Goal: Information Seeking & Learning: Check status

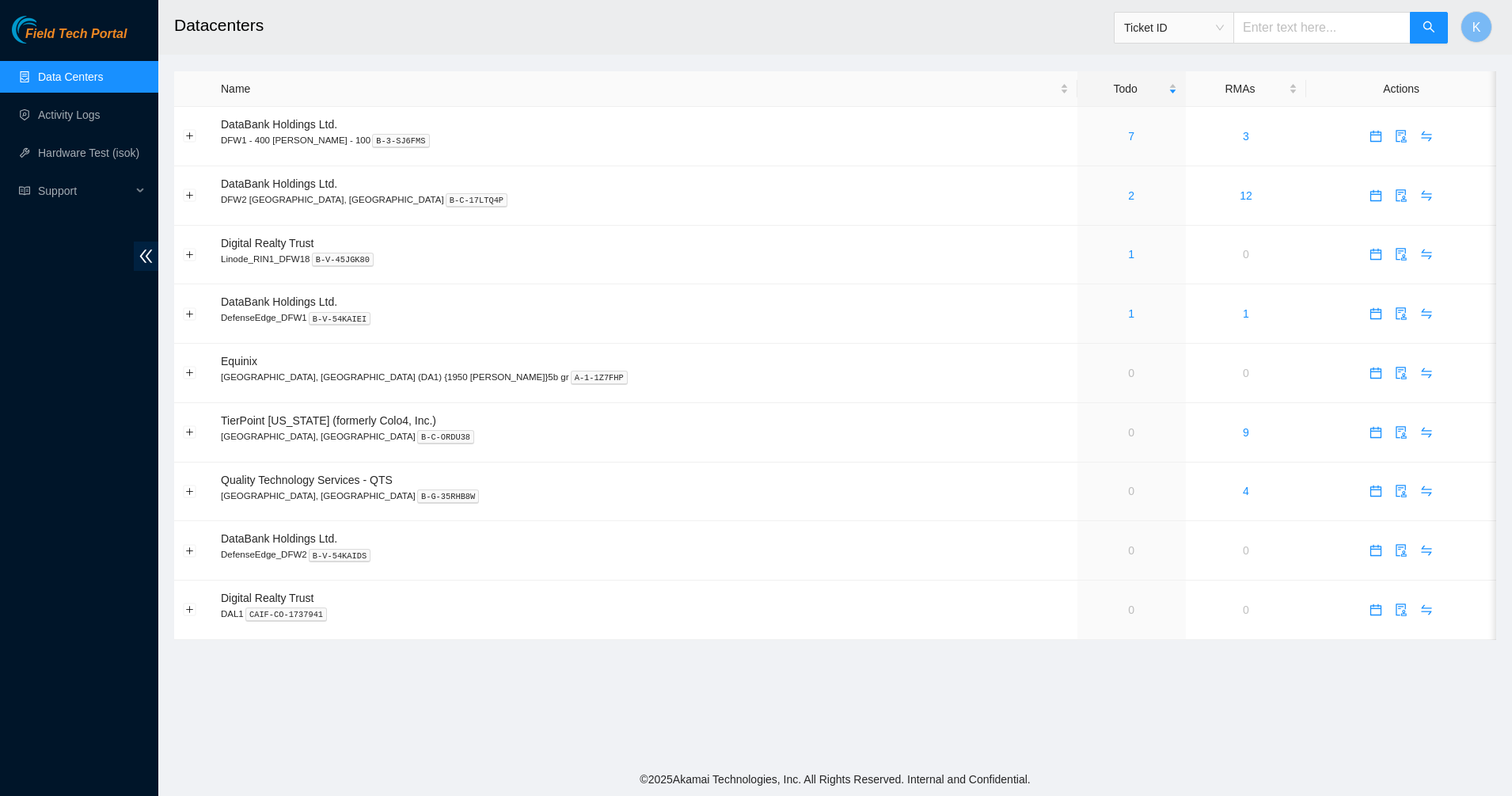
drag, startPoint x: 1330, startPoint y: 7, endPoint x: 1314, endPoint y: 11, distance: 16.5
click at [1328, 6] on span "Ticket ID" at bounding box center [1280, 23] width 335 height 41
click at [1313, 12] on input "text" at bounding box center [1322, 28] width 177 height 32
paste input "B-W-13BVOCS"
type input "B-W-13BVOCS"
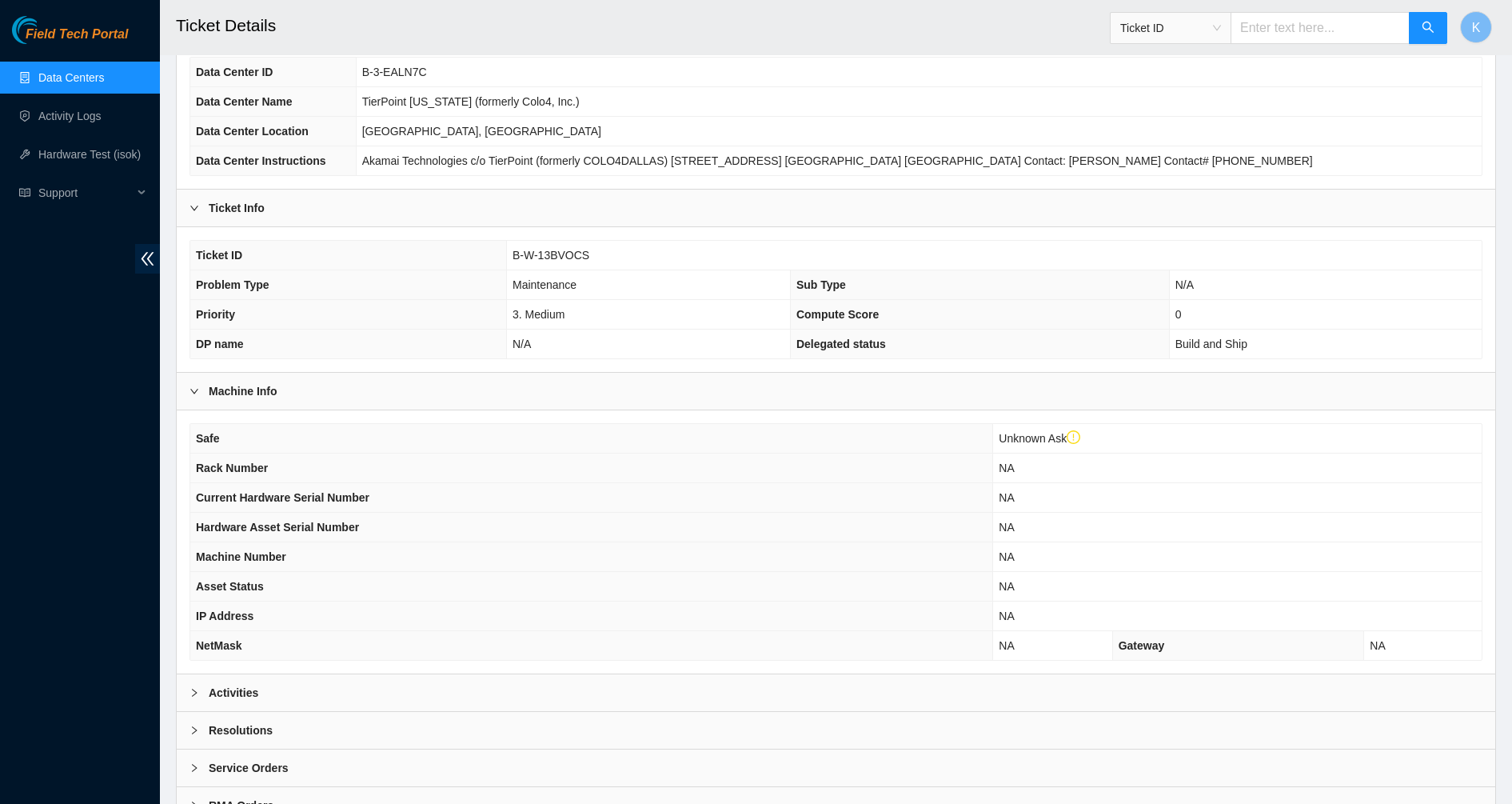
scroll to position [224, 0]
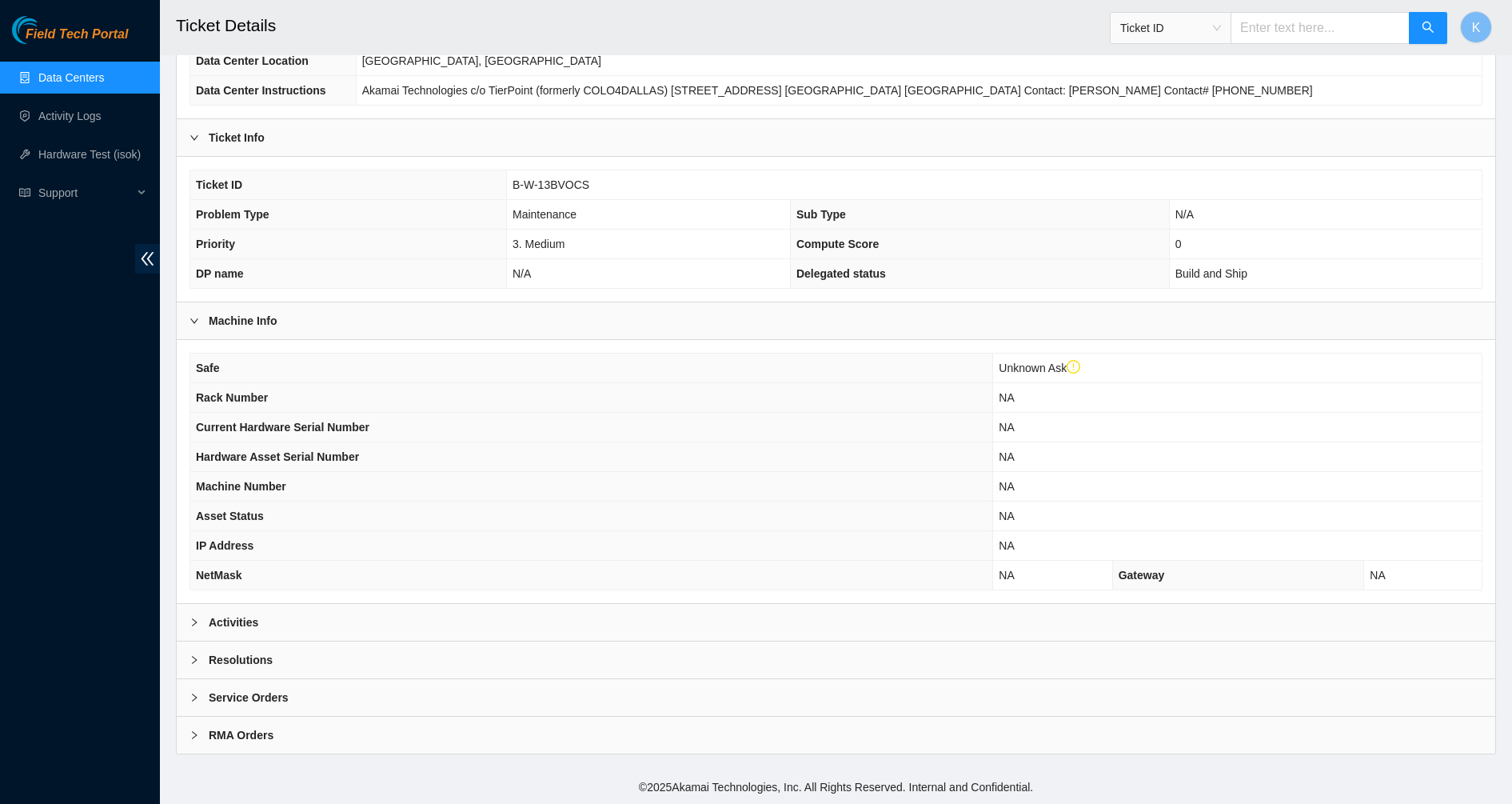
click at [233, 635] on div "Activities" at bounding box center [835, 622] width 1318 height 37
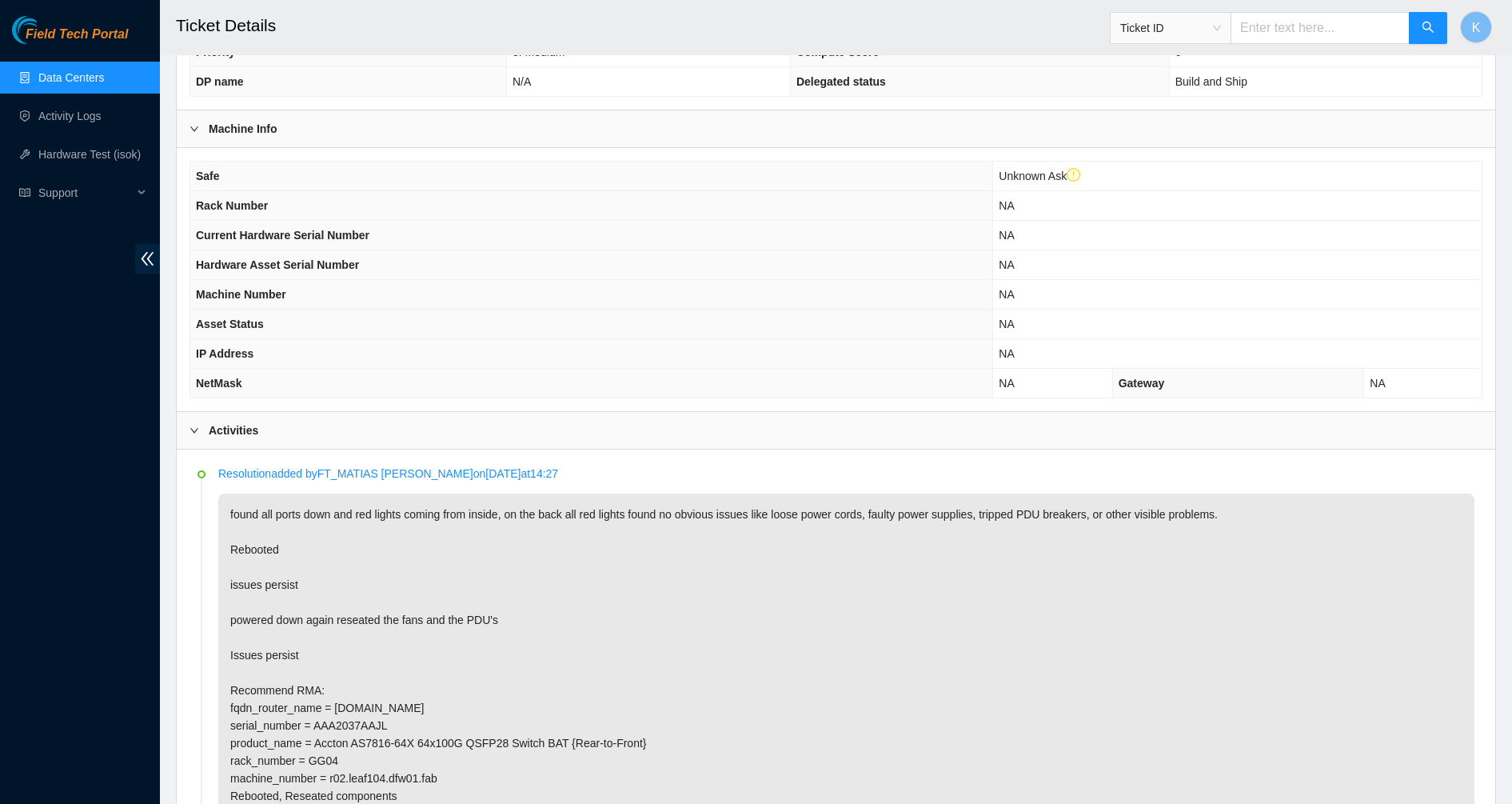
scroll to position [424, 0]
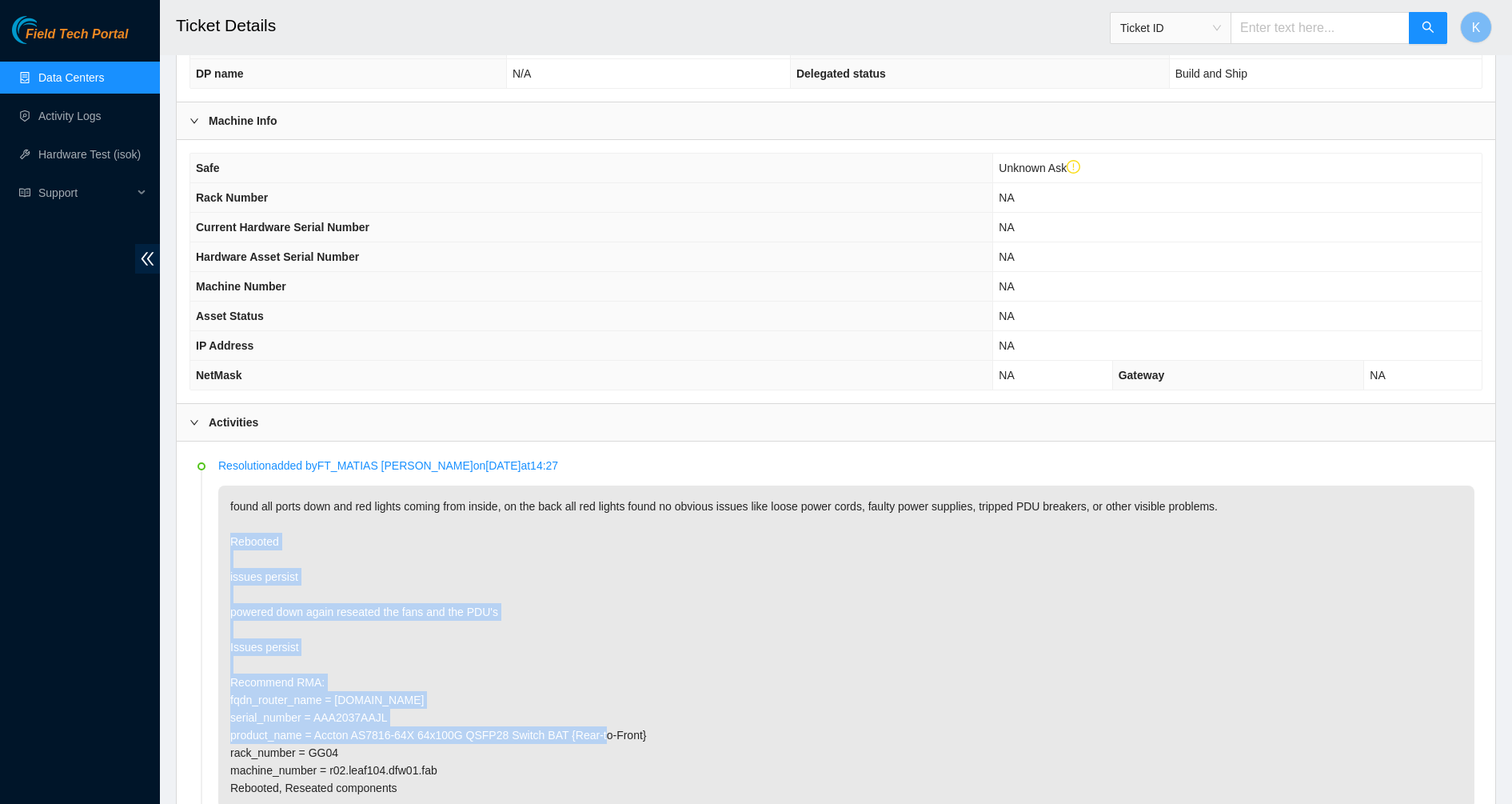
drag, startPoint x: 289, startPoint y: 525, endPoint x: 452, endPoint y: 730, distance: 261.9
click at [452, 730] on p "found all ports down and red lights coming from inside, on the back all red lig…" at bounding box center [847, 647] width 1257 height 323
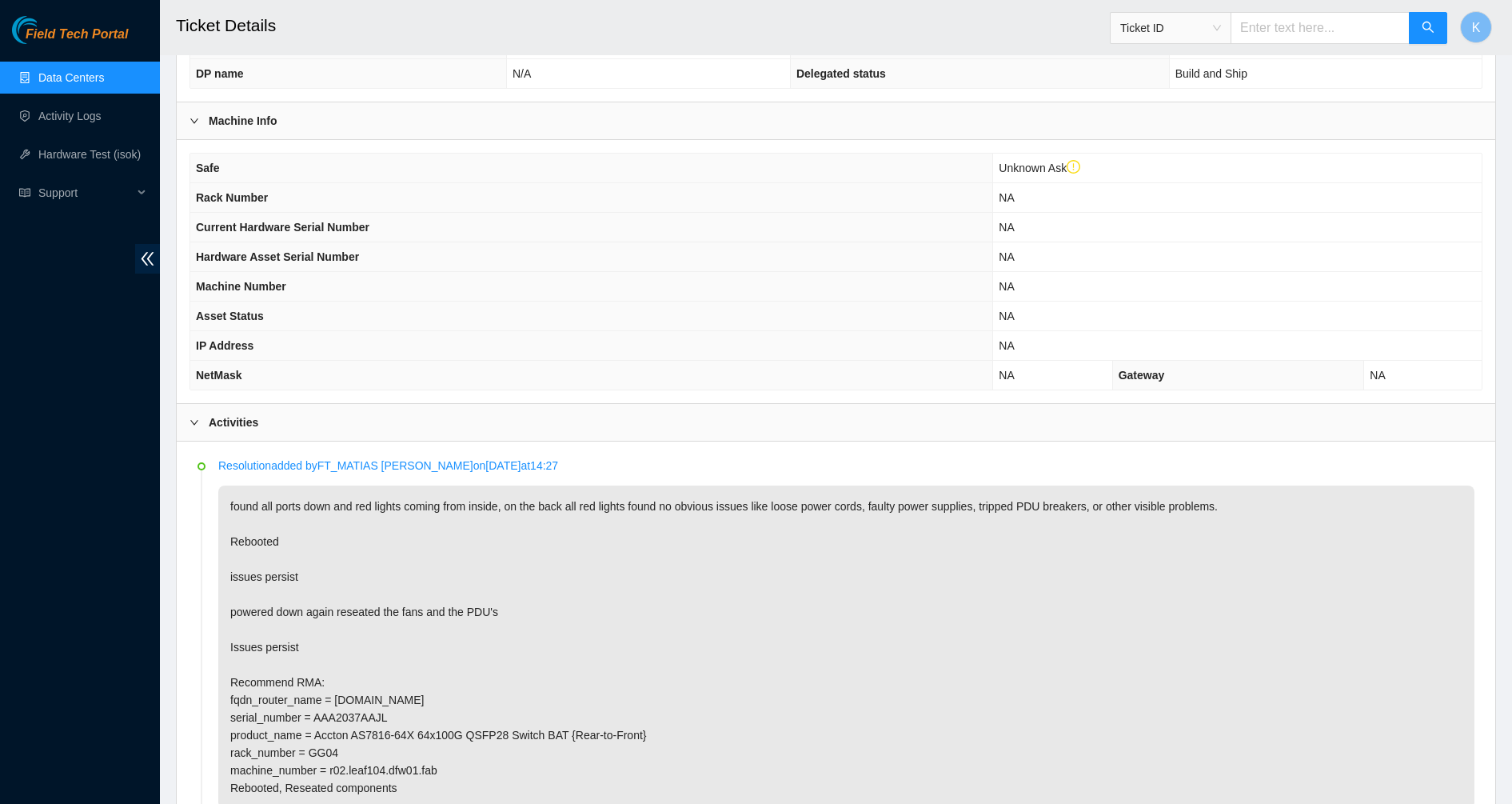
click at [236, 754] on p "found all ports down and red lights coming from inside, on the back all red lig…" at bounding box center [847, 647] width 1257 height 323
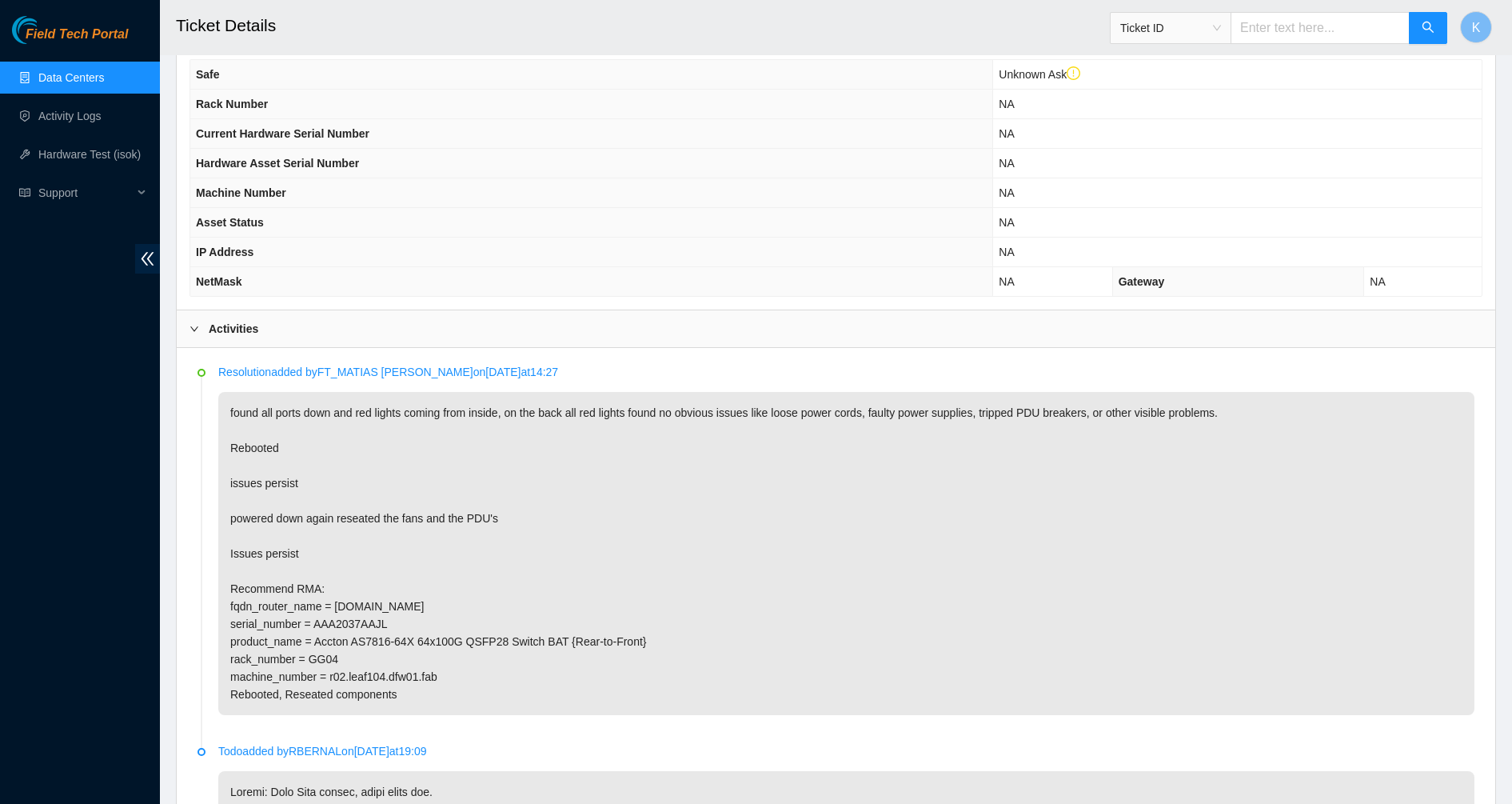
scroll to position [624, 0]
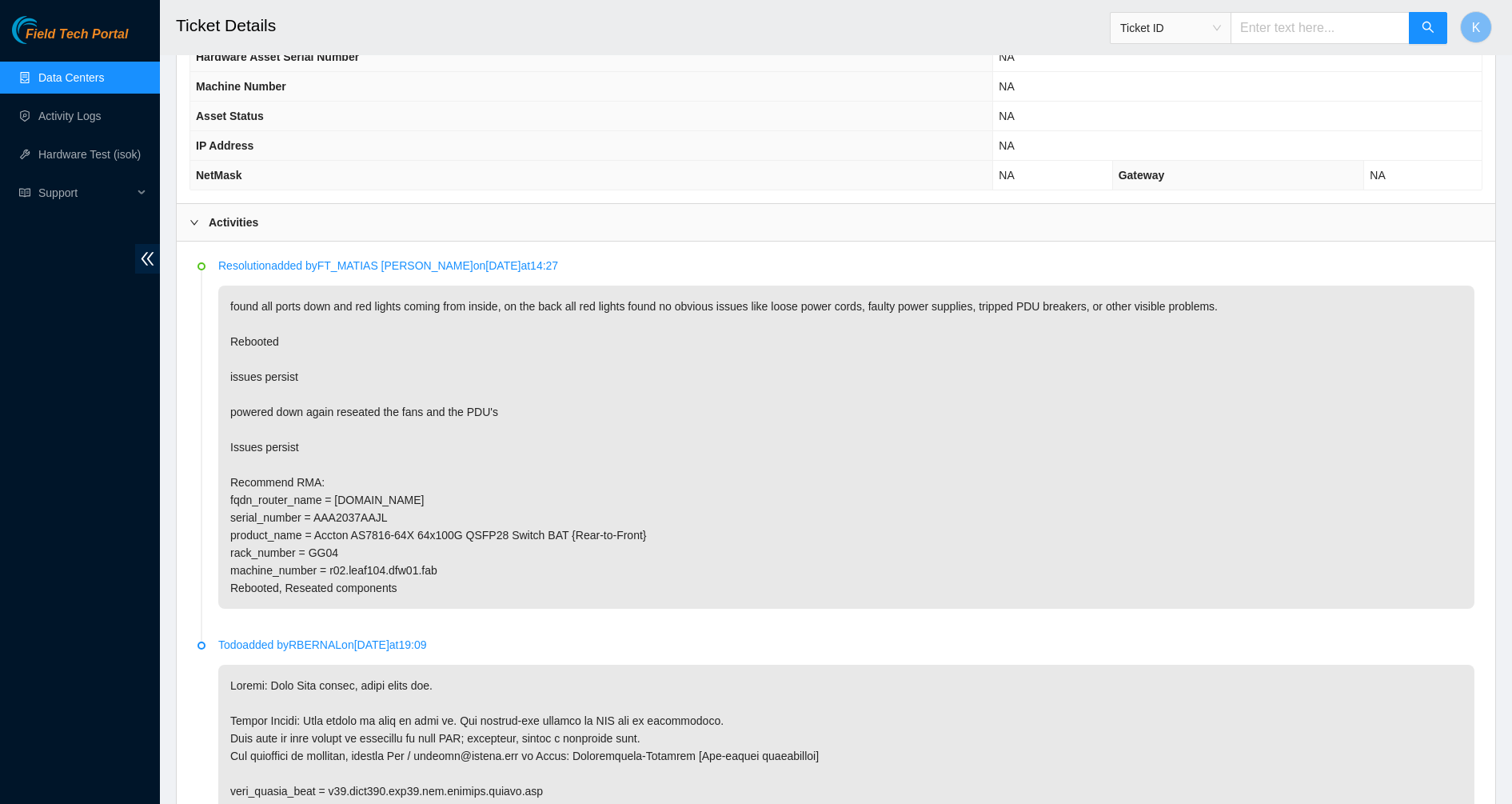
click at [295, 572] on p "found all ports down and red lights coming from inside, on the back all red lig…" at bounding box center [847, 447] width 1257 height 323
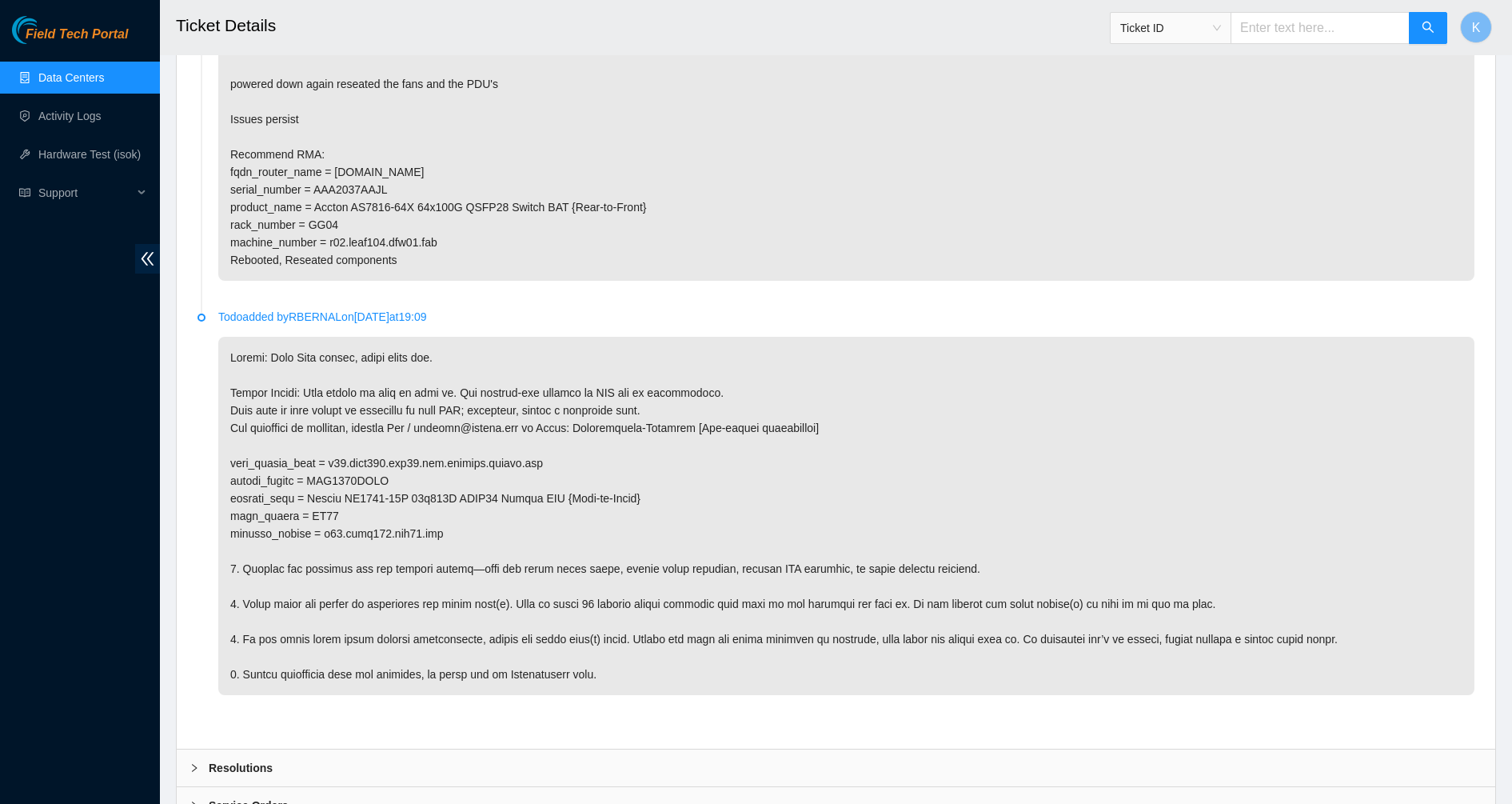
scroll to position [1059, 0]
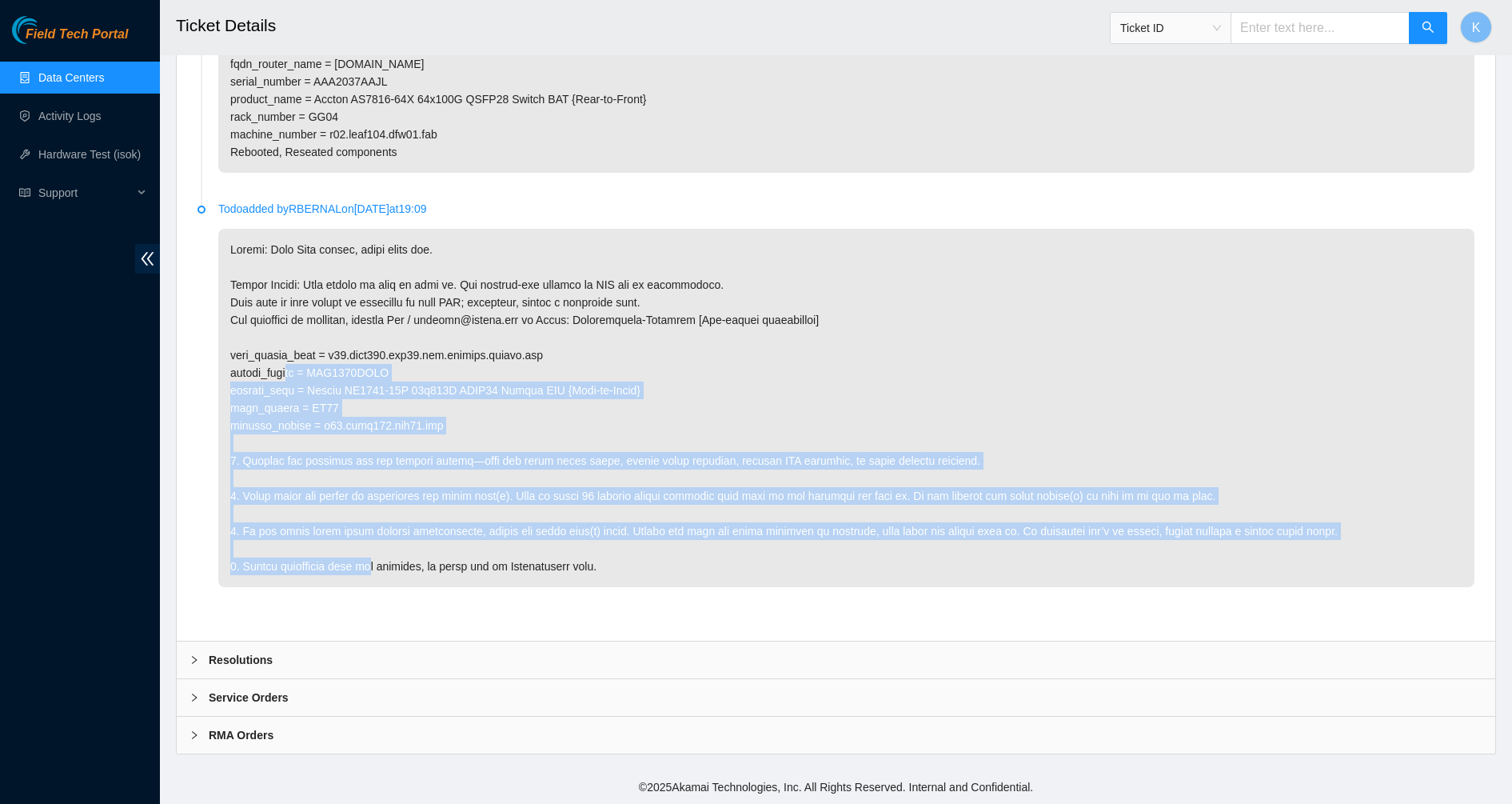
drag, startPoint x: 289, startPoint y: 376, endPoint x: 365, endPoint y: 603, distance: 239.4
click at [365, 603] on li "Todo added by RBERNAL on 2025-08-12 at 19:09" at bounding box center [835, 412] width 1277 height 414
drag, startPoint x: 365, startPoint y: 603, endPoint x: 289, endPoint y: 590, distance: 77.1
click at [289, 590] on li "Todo added by RBERNAL on 2025-08-12 at 19:09" at bounding box center [835, 412] width 1277 height 414
click at [283, 561] on p at bounding box center [847, 408] width 1257 height 359
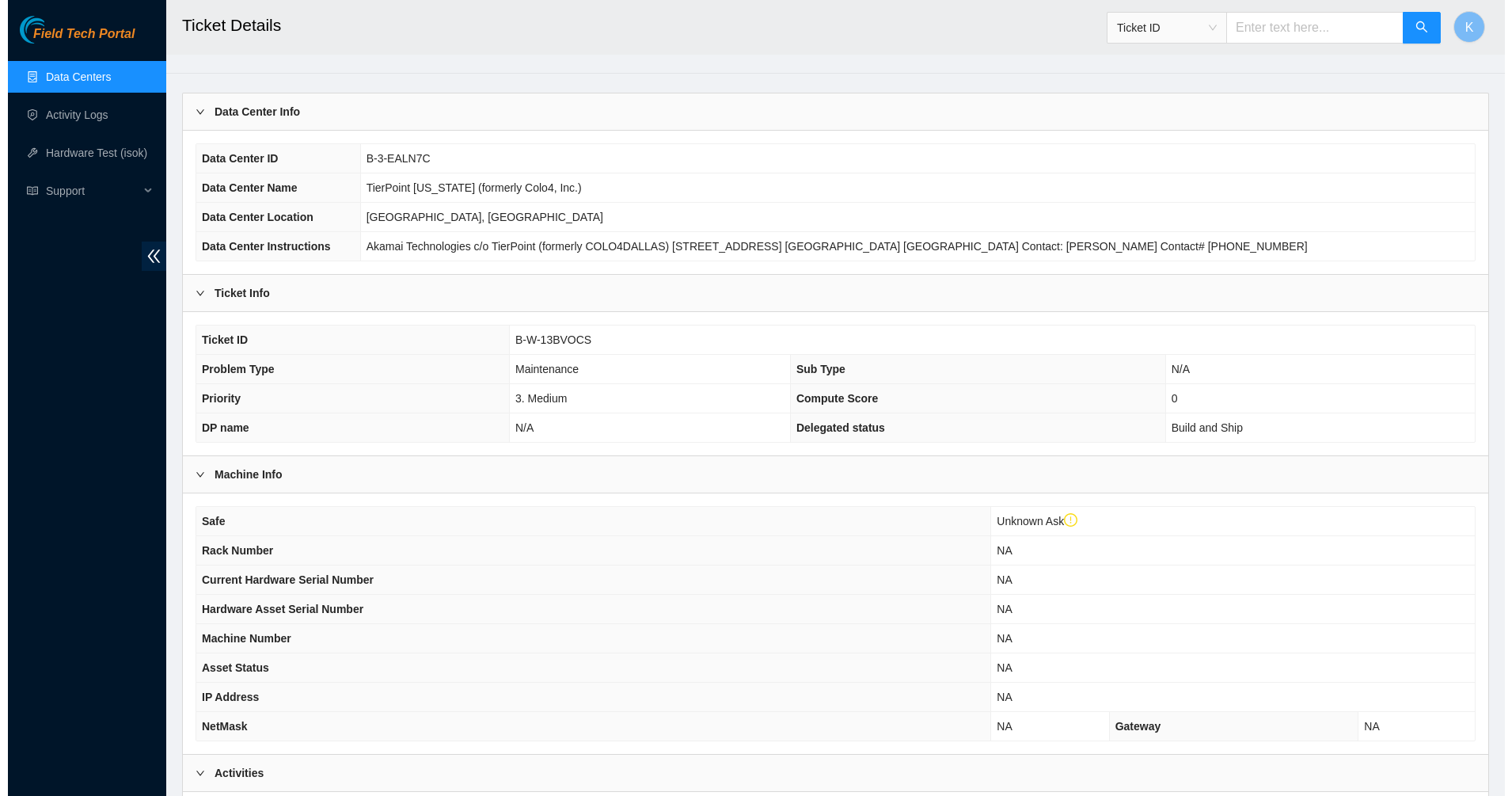
scroll to position [0, 0]
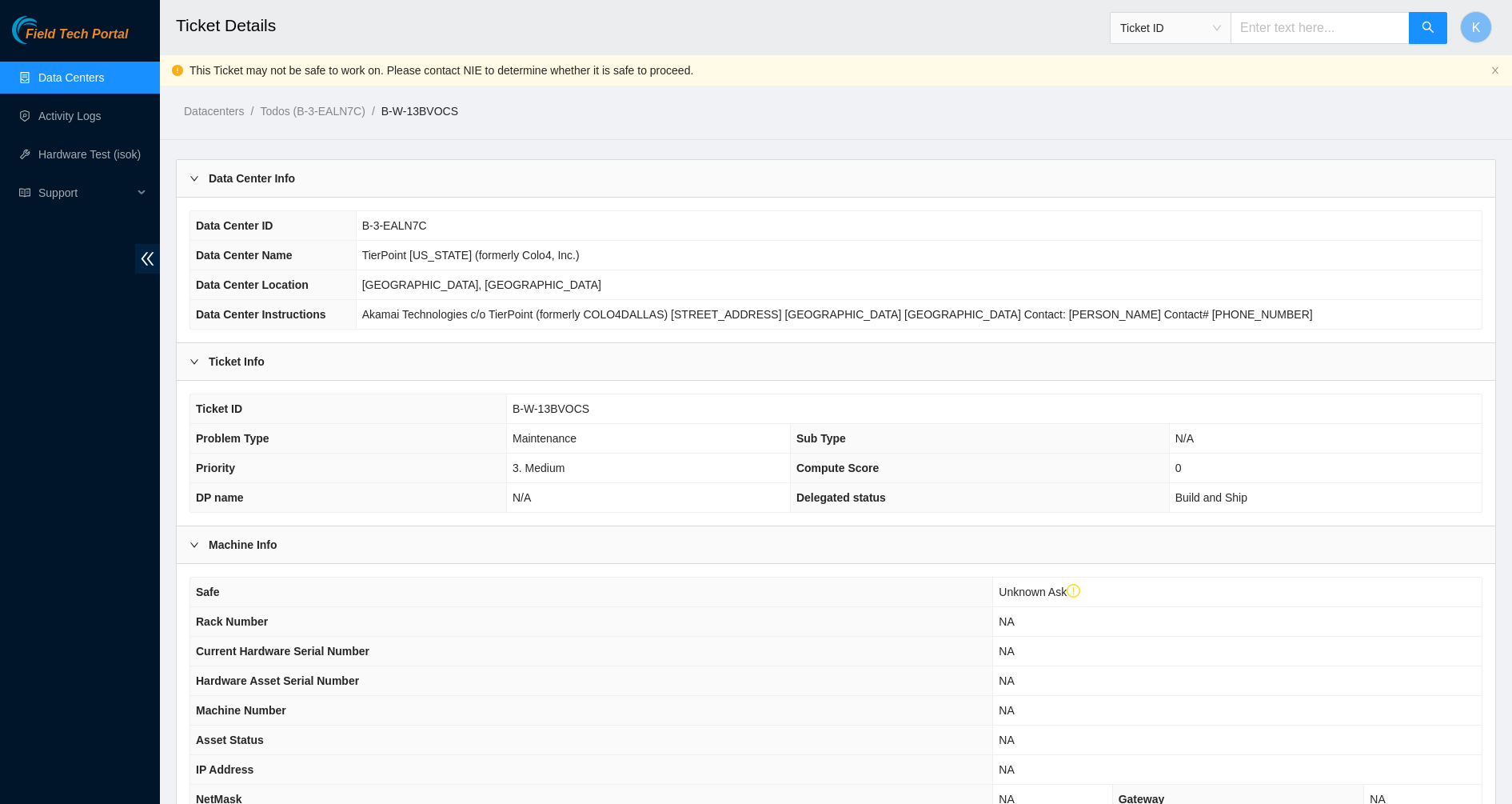
click at [48, 71] on link "Data Centers" at bounding box center [71, 77] width 65 height 13
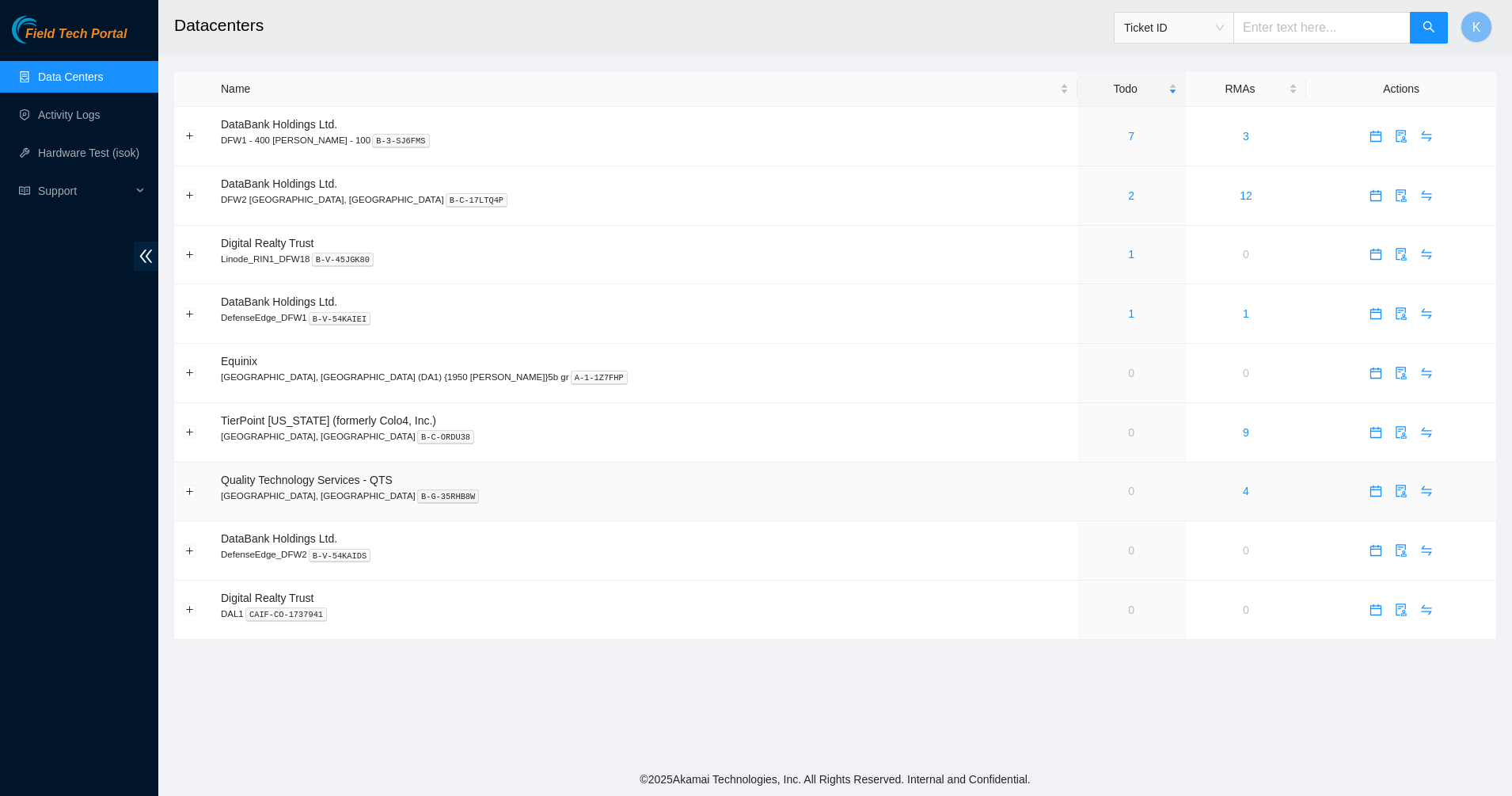
click at [1128, 493] on link "0" at bounding box center [1130, 491] width 6 height 12
drag, startPoint x: 983, startPoint y: 493, endPoint x: 973, endPoint y: 586, distance: 93.5
click at [1077, 586] on td "0" at bounding box center [1131, 610] width 108 height 59
click at [938, 647] on main "Datacenters Ticket ID K Name Todo RMAs Actions DataBank Holdings Ltd. DFW1 - 40…" at bounding box center [835, 381] width 1354 height 762
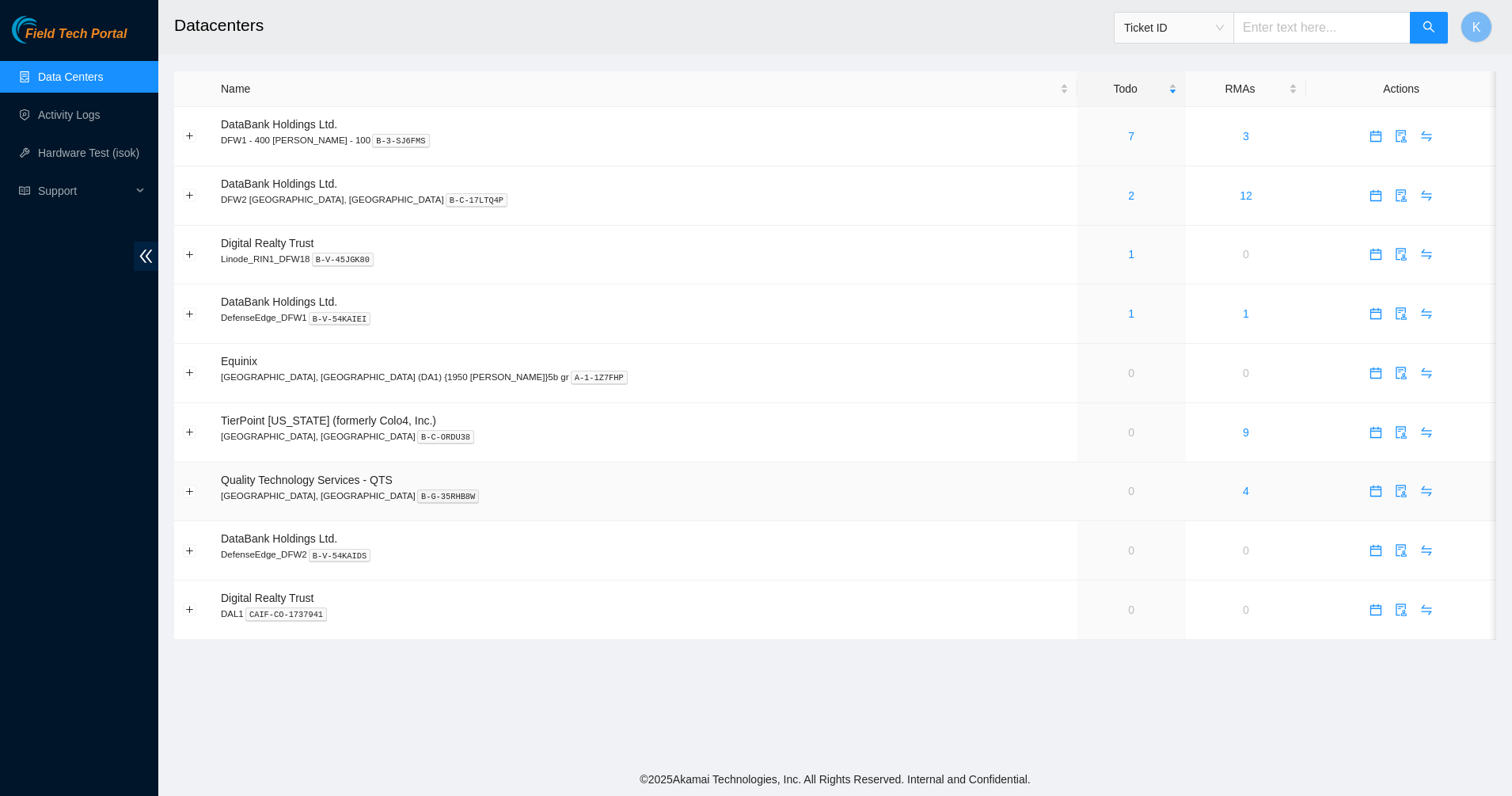
click at [1128, 493] on link "0" at bounding box center [1130, 491] width 6 height 12
drag, startPoint x: 983, startPoint y: 493, endPoint x: 747, endPoint y: 513, distance: 236.8
click at [747, 513] on td "Quality Technology Services - QTS Irving, TX B-G-35RHB8W" at bounding box center [644, 492] width 865 height 59
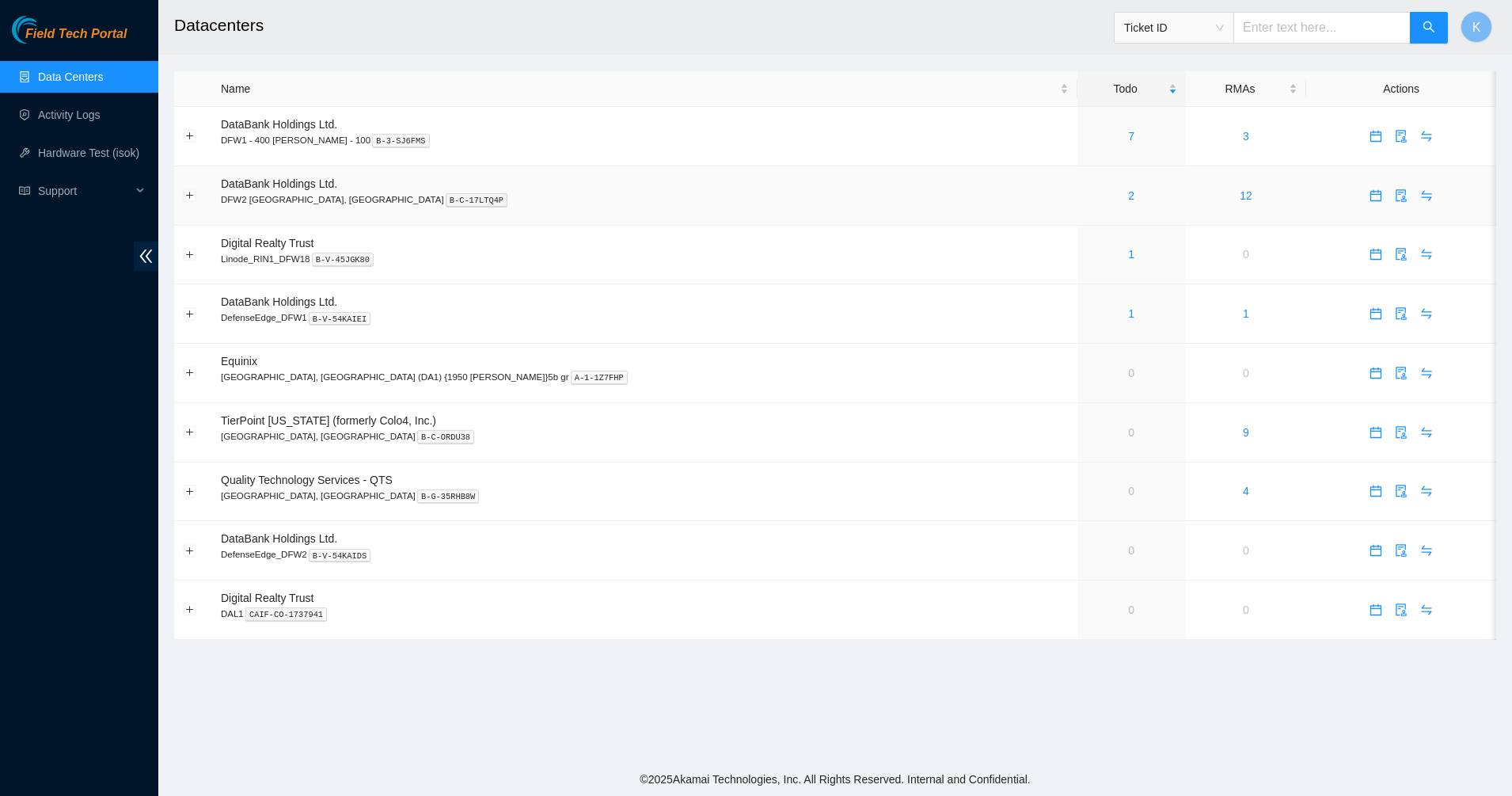
click at [1077, 184] on td "2" at bounding box center [1131, 195] width 108 height 59
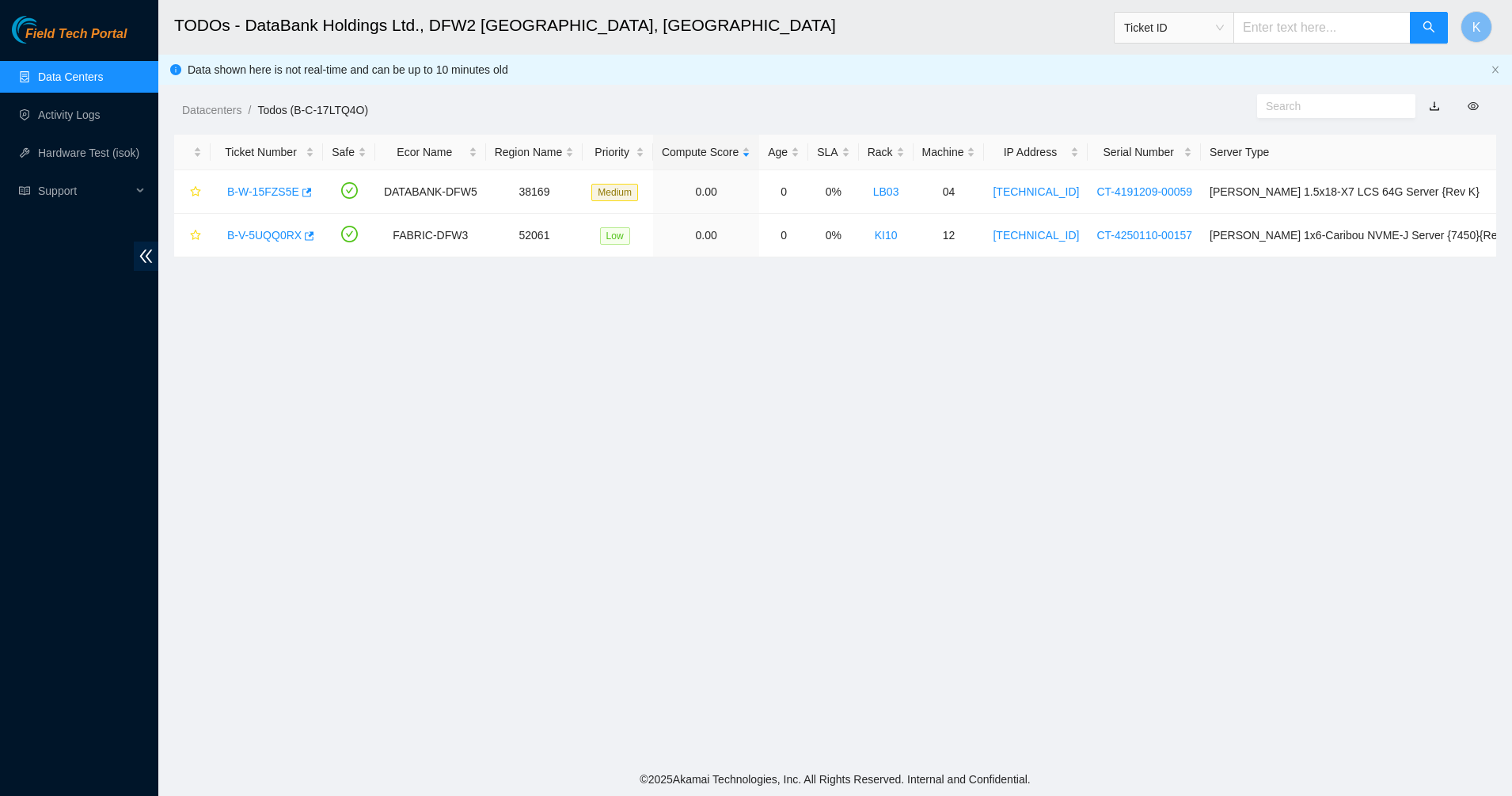
click at [466, 346] on main "TODOs - DataBank Holdings Ltd., DFW2 Richardson, TX Ticket ID K Data shown here…" at bounding box center [835, 381] width 1354 height 762
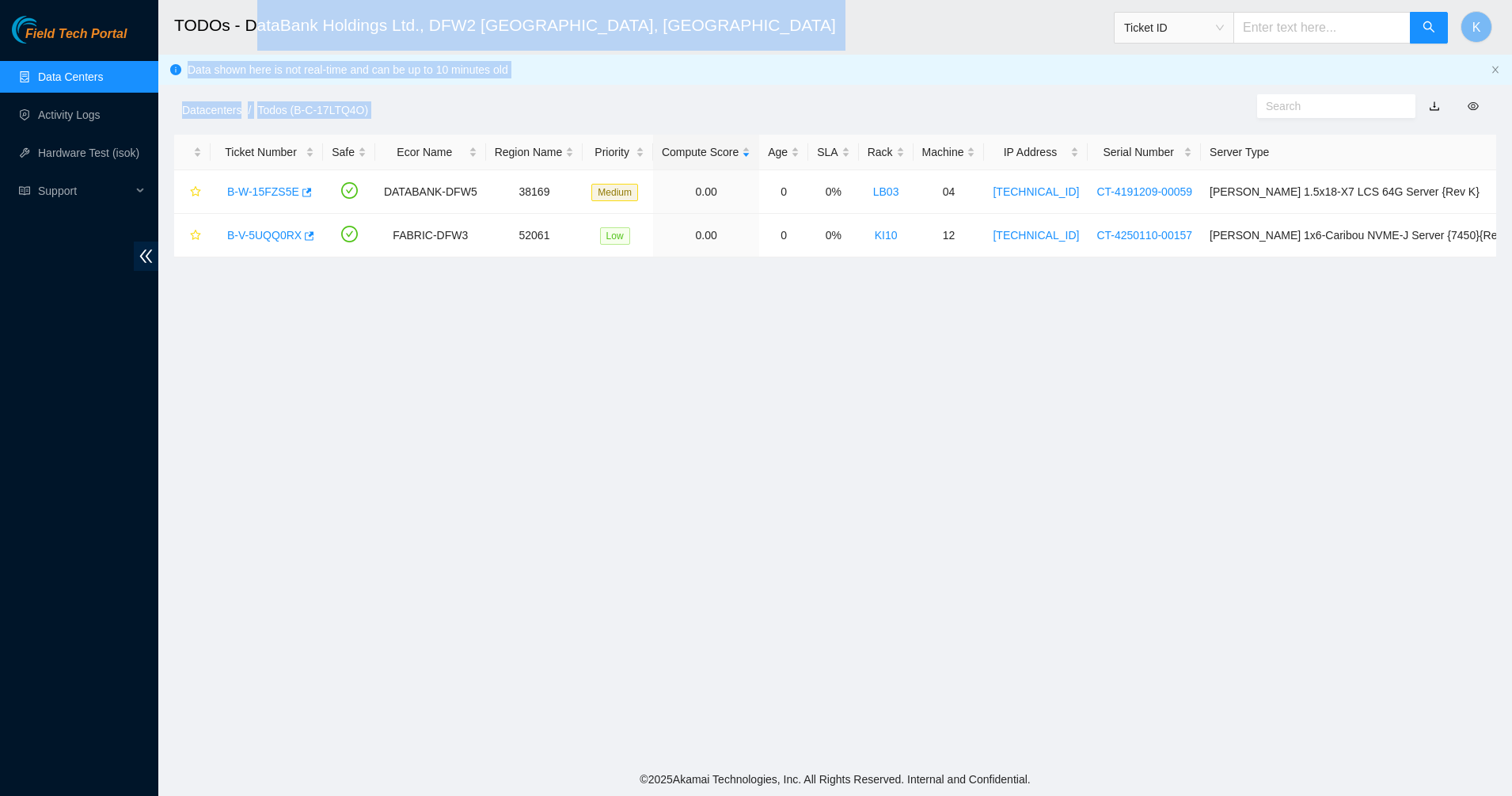
drag, startPoint x: 1216, startPoint y: 343, endPoint x: 258, endPoint y: 7, distance: 1015.2
click at [258, 7] on main "TODOs - DataBank Holdings Ltd., DFW2 Richardson, TX Ticket ID K Data shown here…" at bounding box center [835, 381] width 1354 height 762
click at [256, 7] on h2 "TODOs - DataBank Holdings Ltd., DFW2 Richardson, TX" at bounding box center [692, 25] width 1036 height 51
drag, startPoint x: 256, startPoint y: 7, endPoint x: 397, endPoint y: 358, distance: 378.3
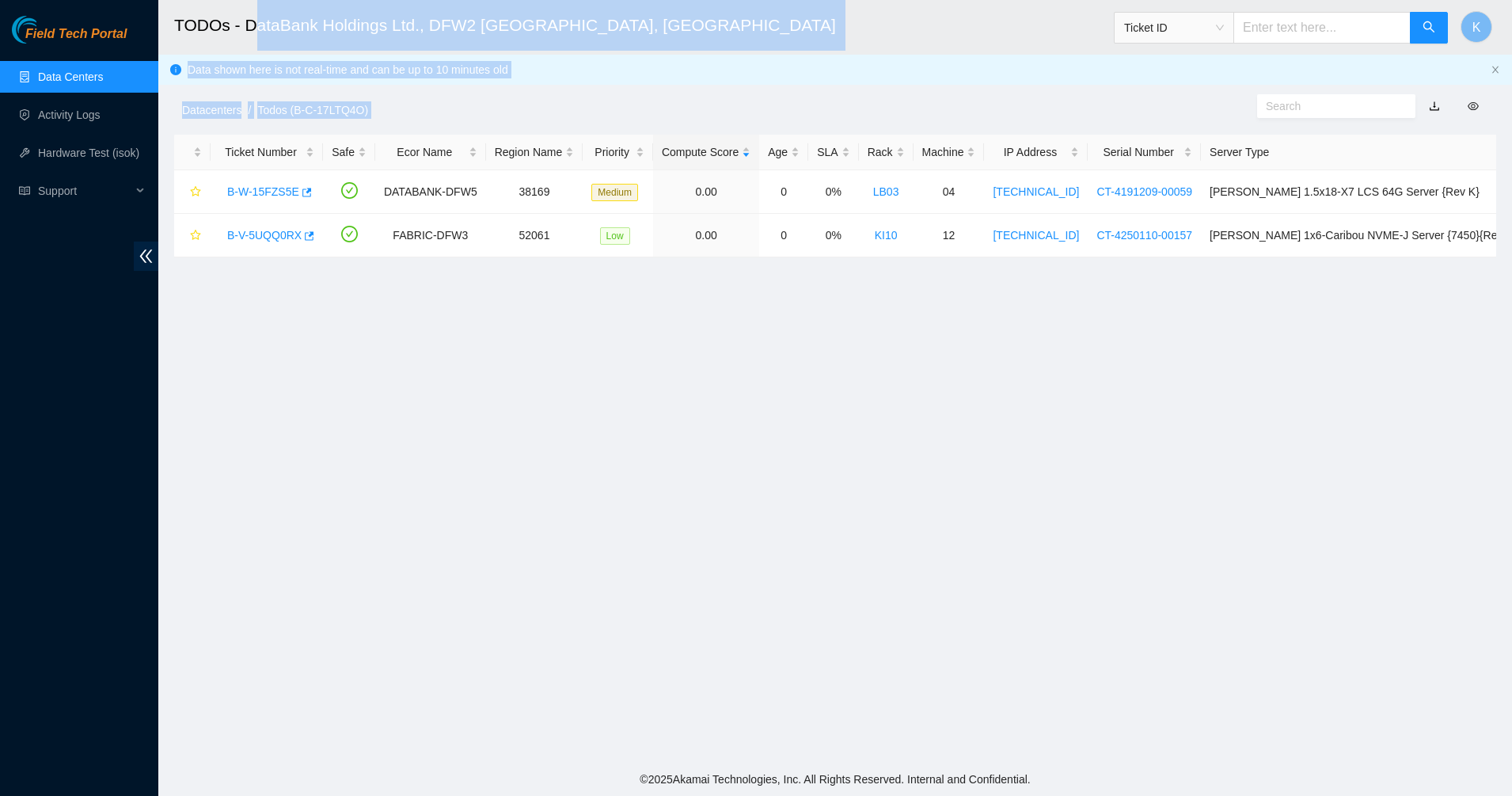
click at [389, 353] on main "TODOs - DataBank Holdings Ltd., DFW2 Richardson, TX Ticket ID K Data shown here…" at bounding box center [835, 381] width 1354 height 762
drag, startPoint x: 194, startPoint y: 271, endPoint x: 184, endPoint y: 269, distance: 10.2
click at [193, 271] on main "TODOs - DataBank Holdings Ltd., DFW2 Richardson, TX Ticket ID K Data shown here…" at bounding box center [835, 381] width 1354 height 762
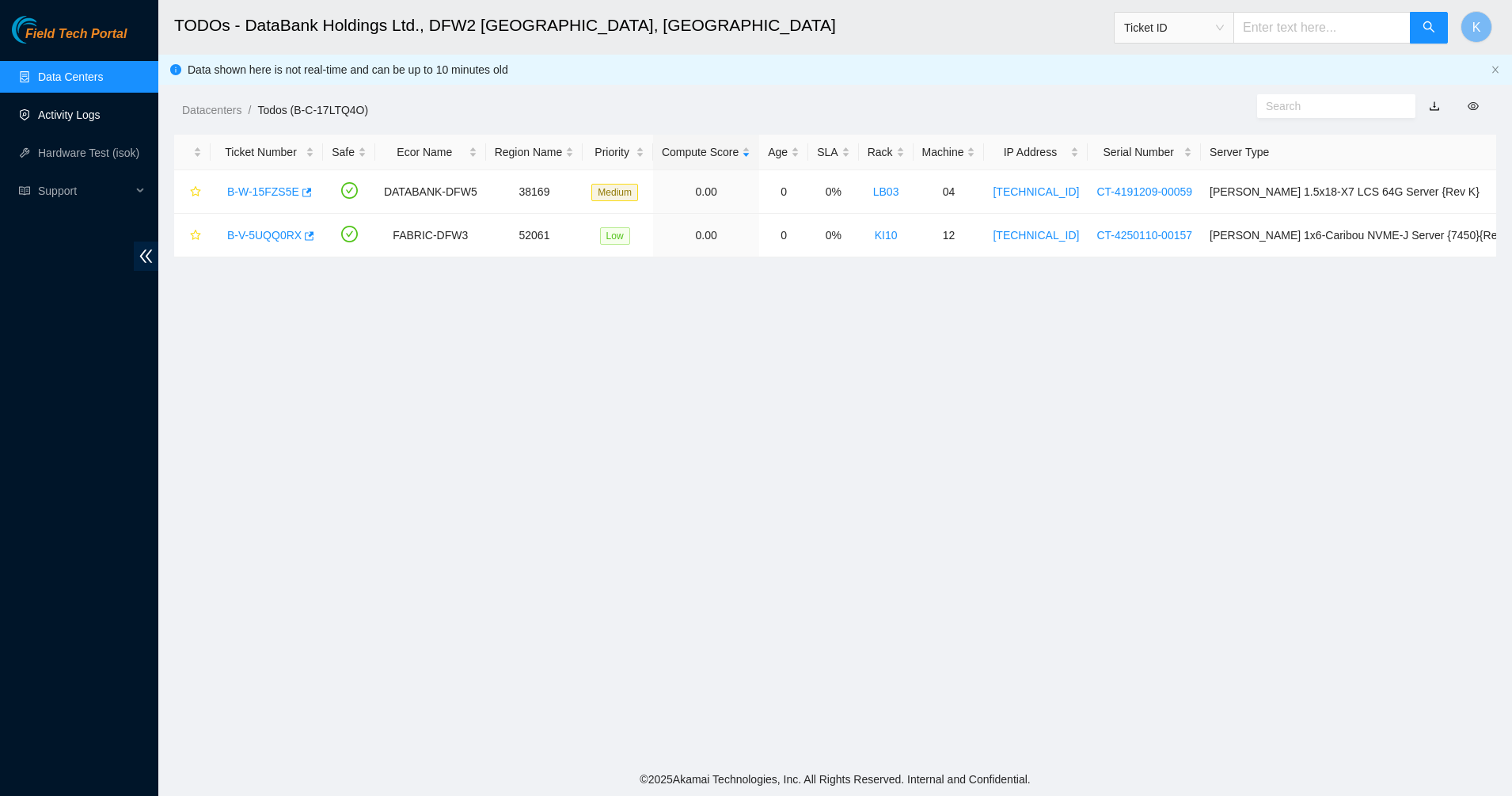
click at [105, 93] on ul "Data Centers Activity Logs Hardware Test (isok) Support" at bounding box center [79, 133] width 158 height 152
click at [100, 83] on link "Data Centers" at bounding box center [70, 76] width 65 height 12
